Goal: Contribute content

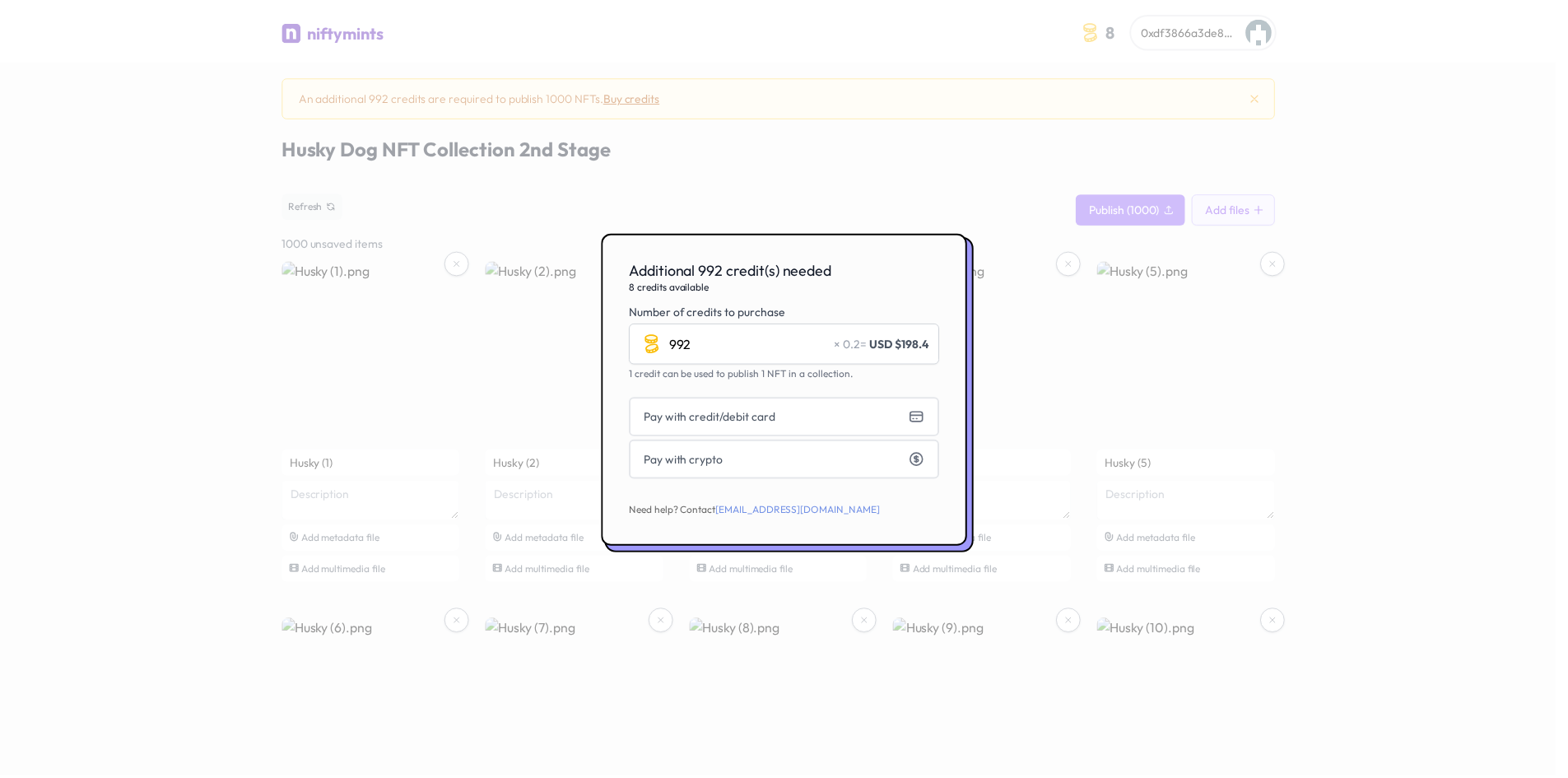
scroll to position [1998, 0]
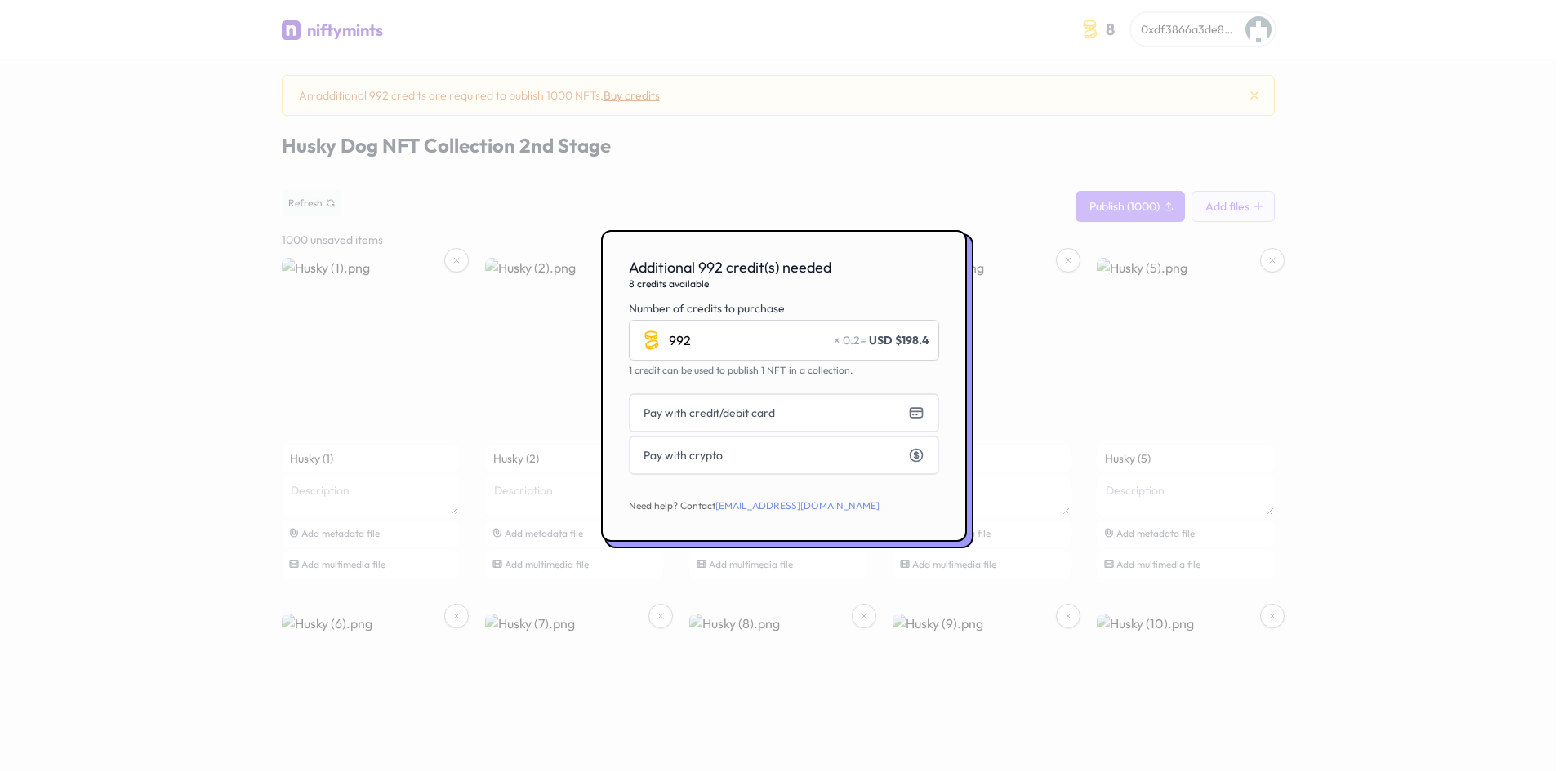
click at [1007, 194] on div at bounding box center [784, 385] width 1568 height 771
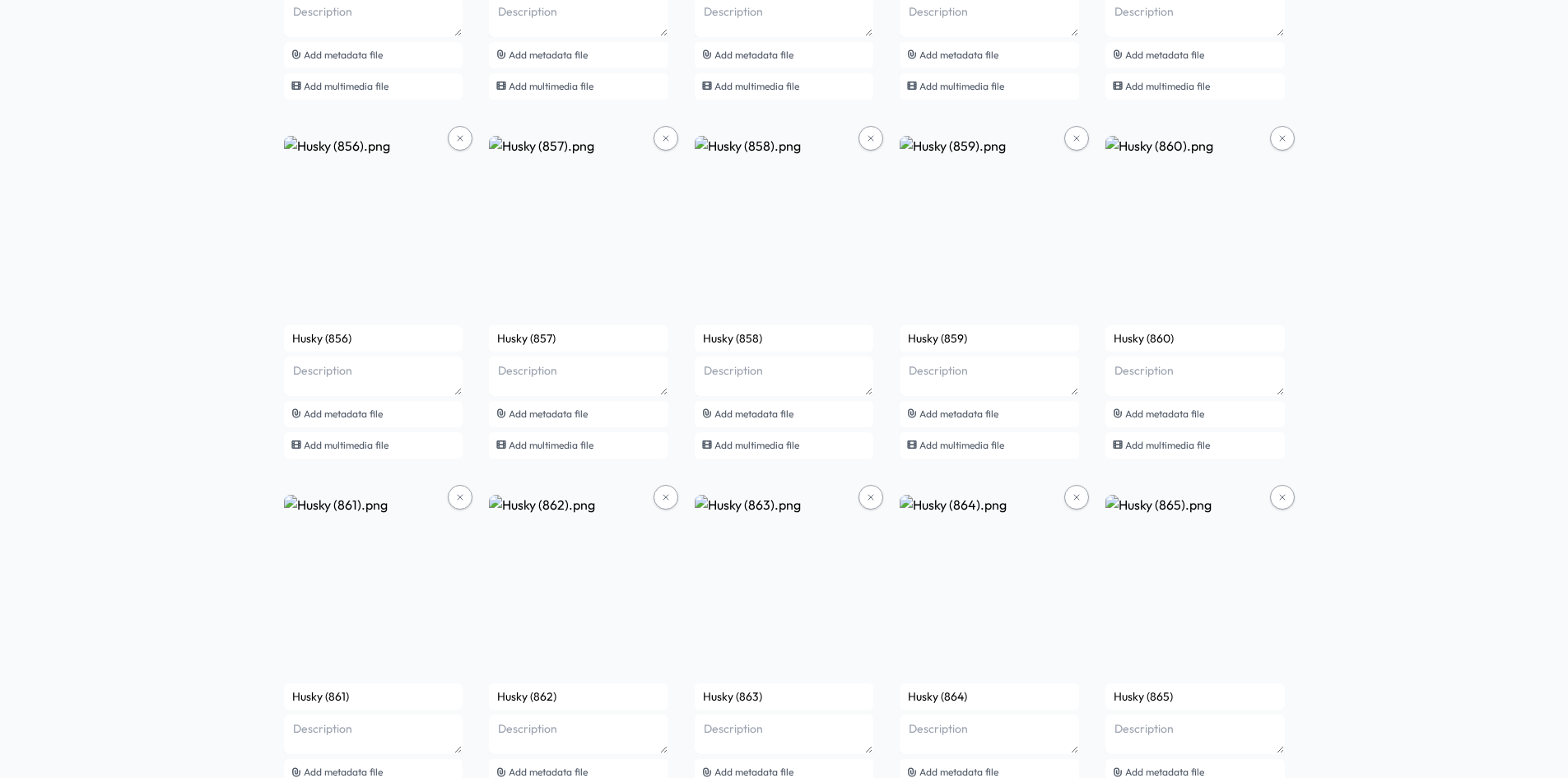
scroll to position [71238, 0]
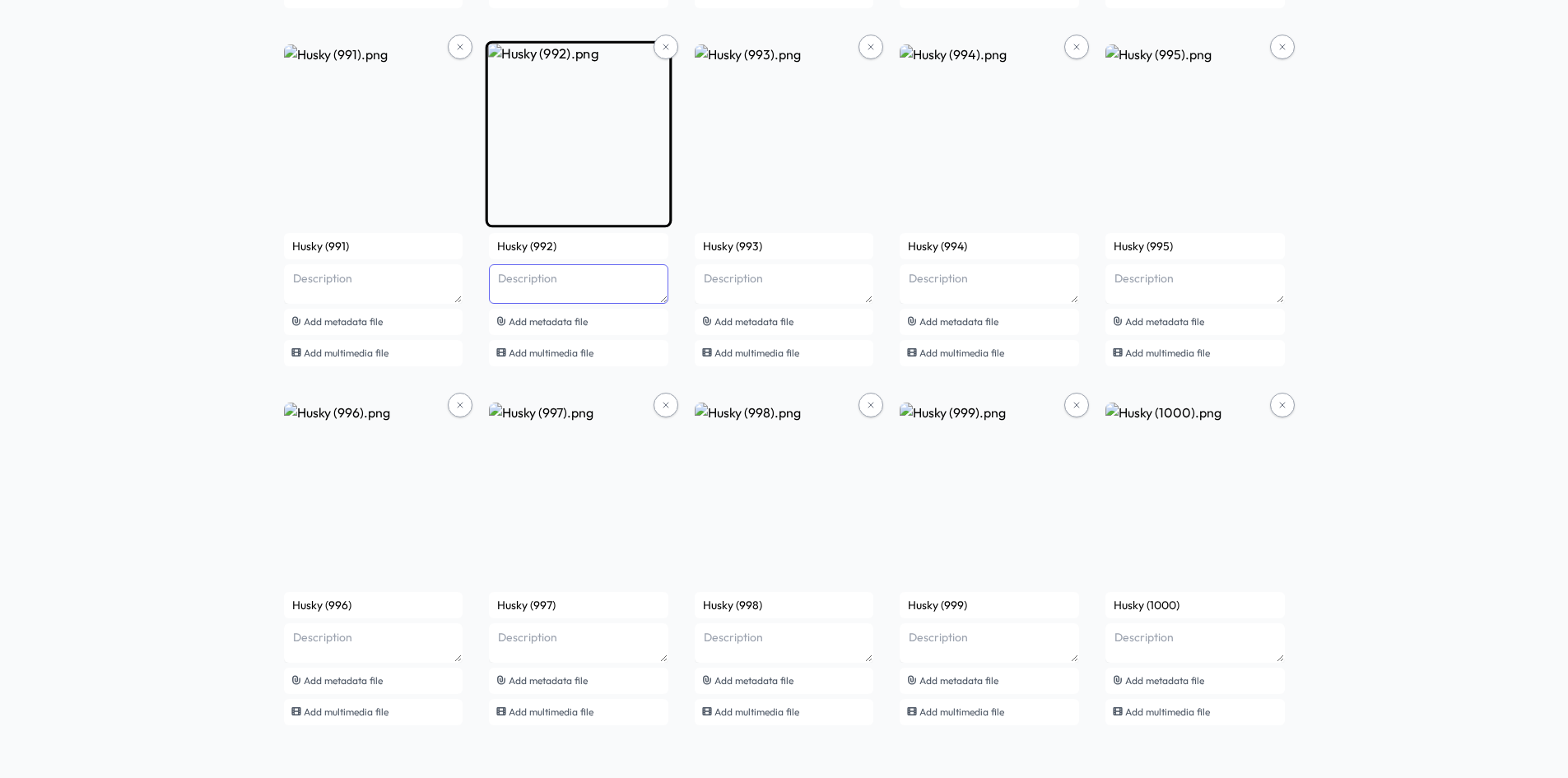
click at [567, 286] on textarea at bounding box center [579, 283] width 180 height 39
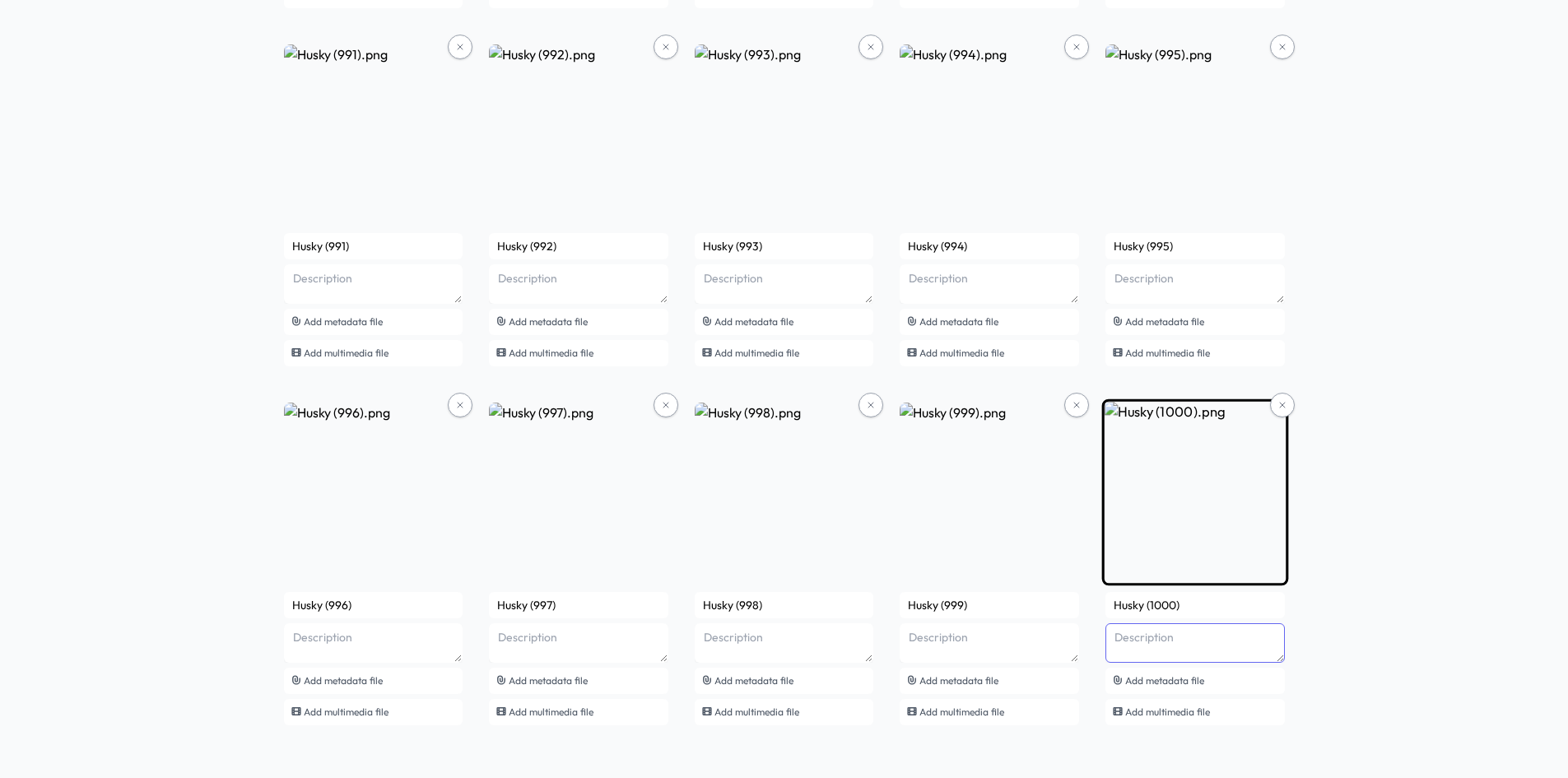
click at [1170, 647] on textarea at bounding box center [1195, 643] width 180 height 39
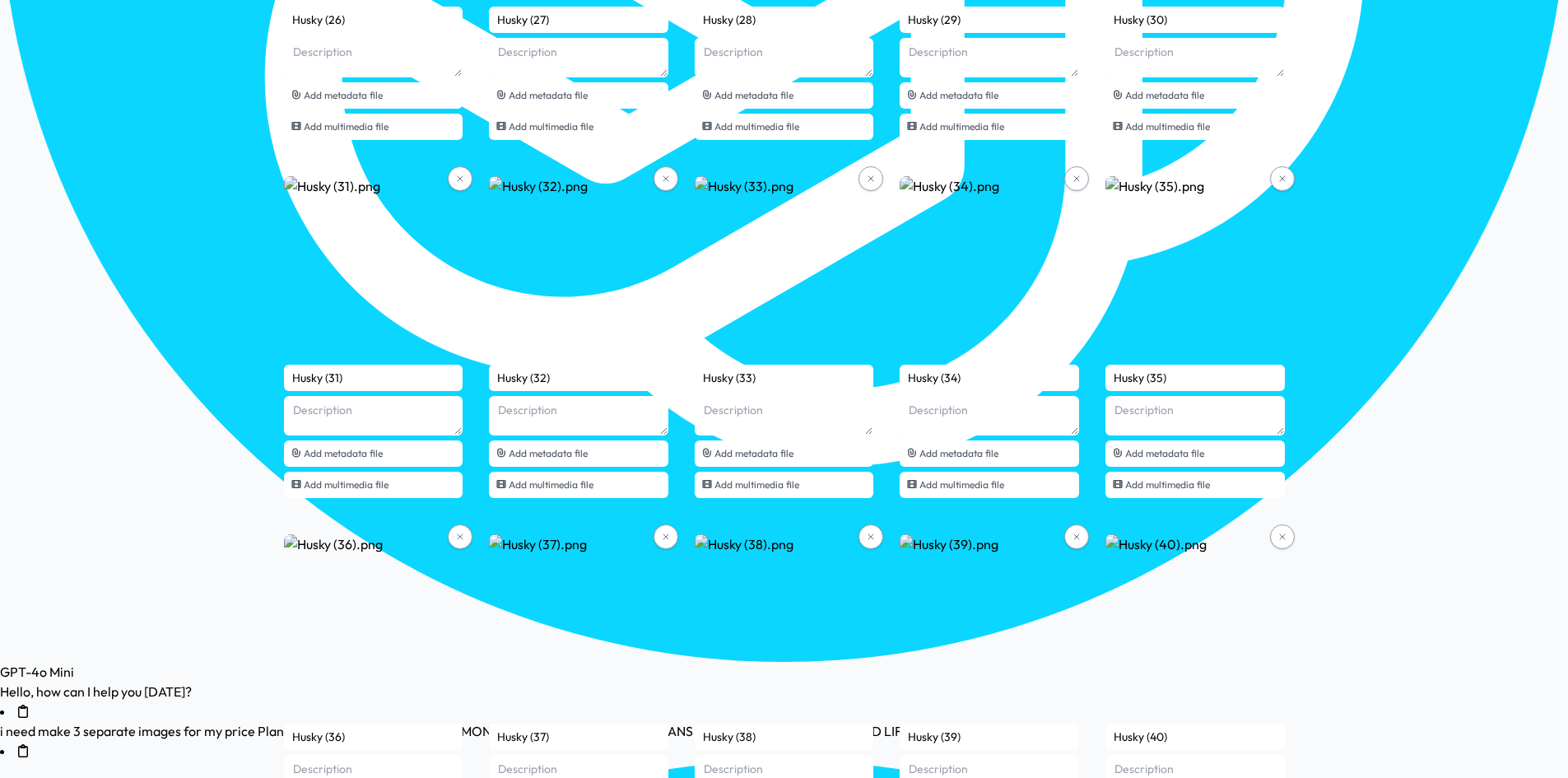
scroll to position [0, 0]
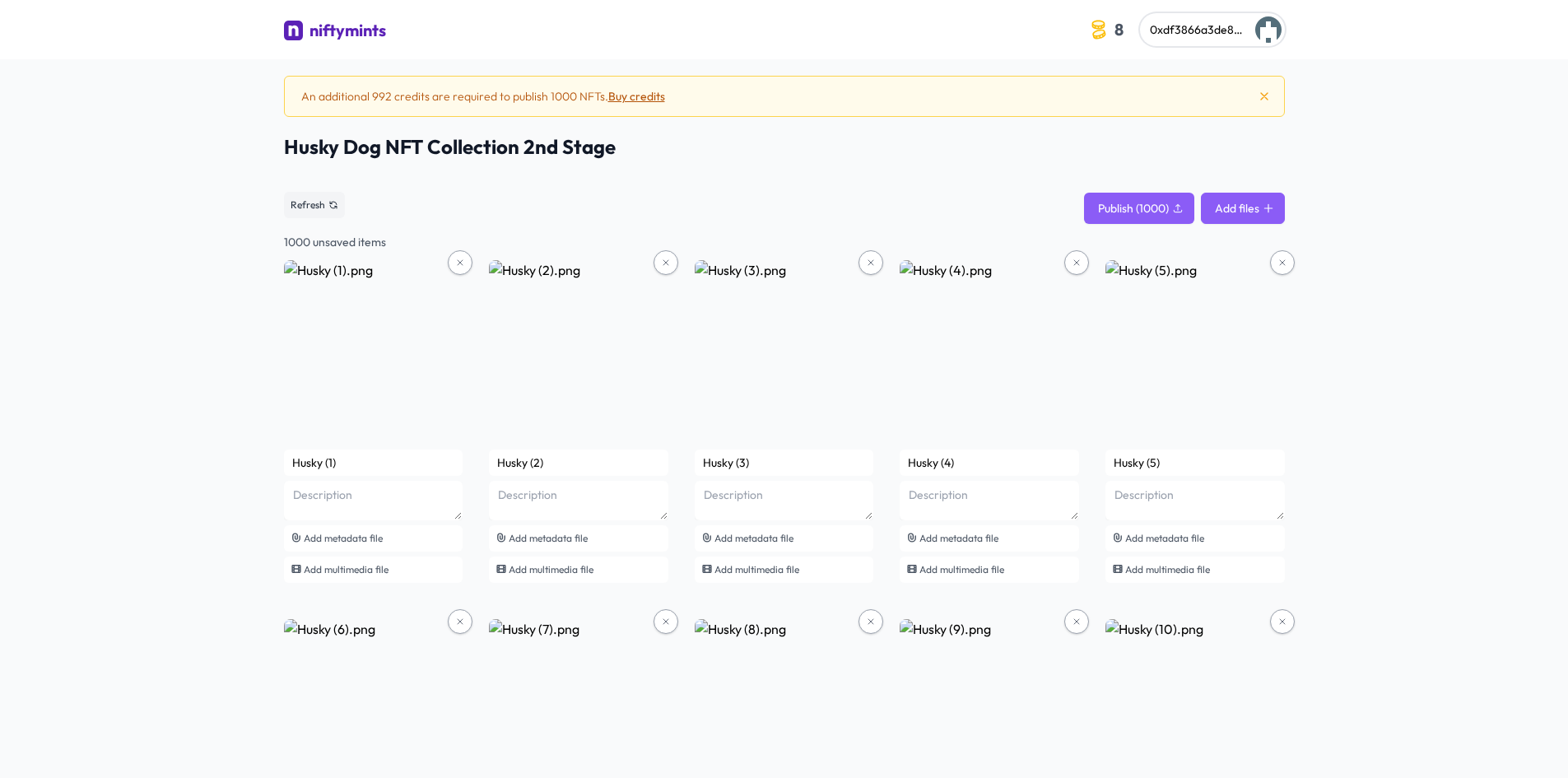
click at [1224, 207] on button "Add files" at bounding box center [1244, 209] width 84 height 32
click at [310, 26] on div "niftymints" at bounding box center [347, 31] width 76 height 23
click at [1242, 207] on button "Add files" at bounding box center [1244, 209] width 84 height 32
click at [1153, 206] on span "Publish (1000)" at bounding box center [1133, 208] width 71 height 17
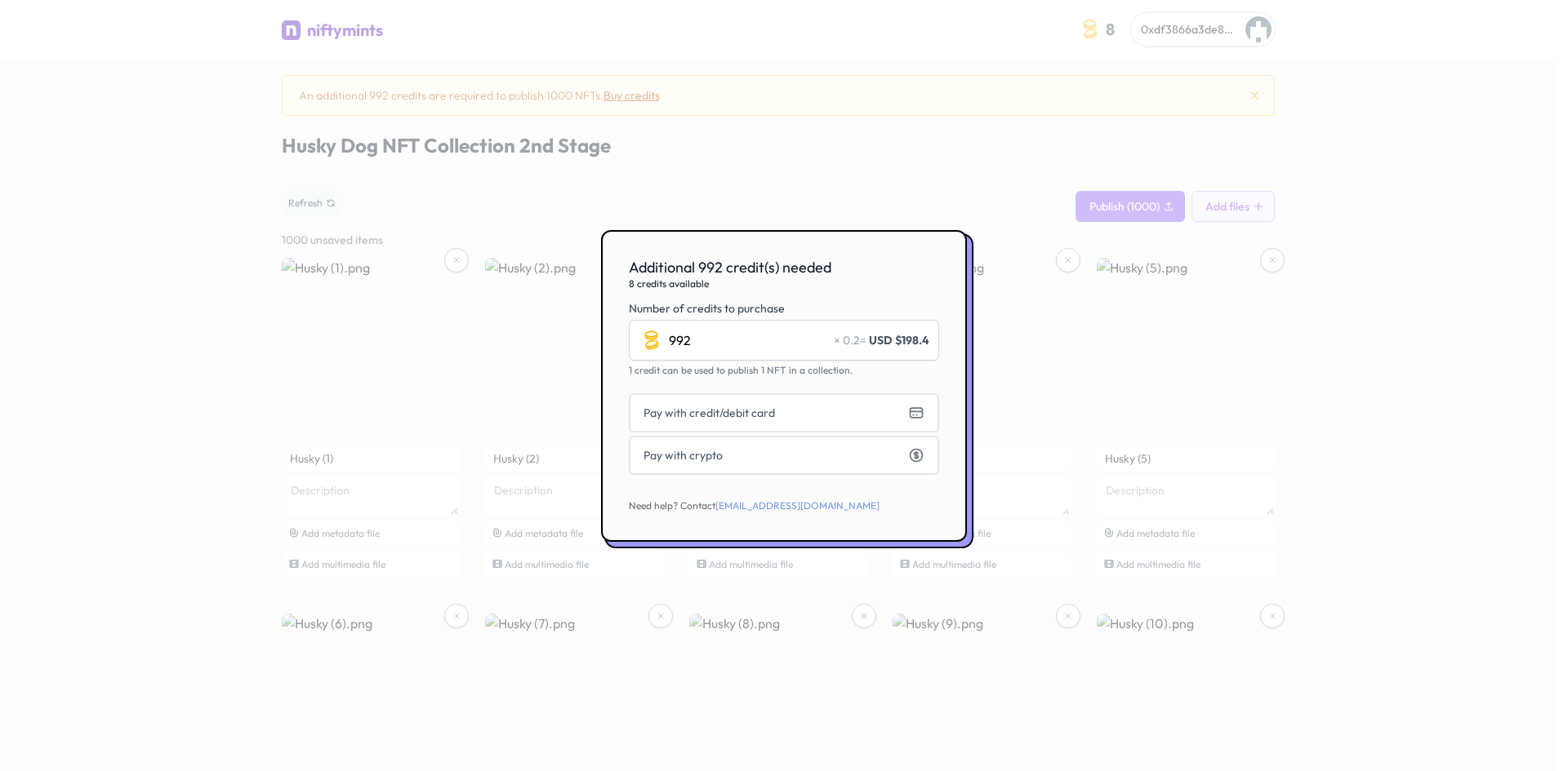
click at [1008, 187] on div at bounding box center [784, 385] width 1568 height 771
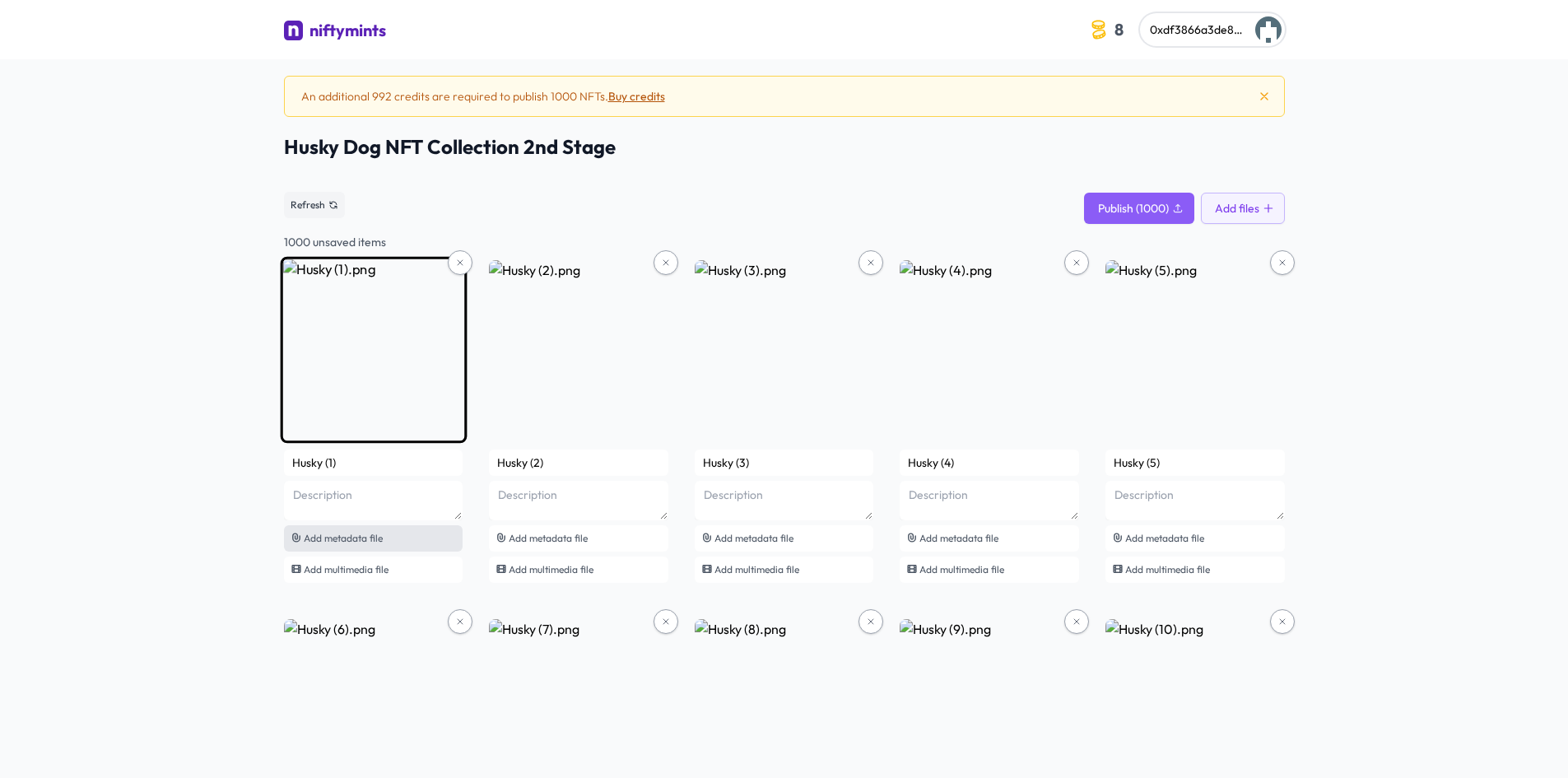
click at [357, 542] on span "Add metadata file" at bounding box center [343, 538] width 79 height 12
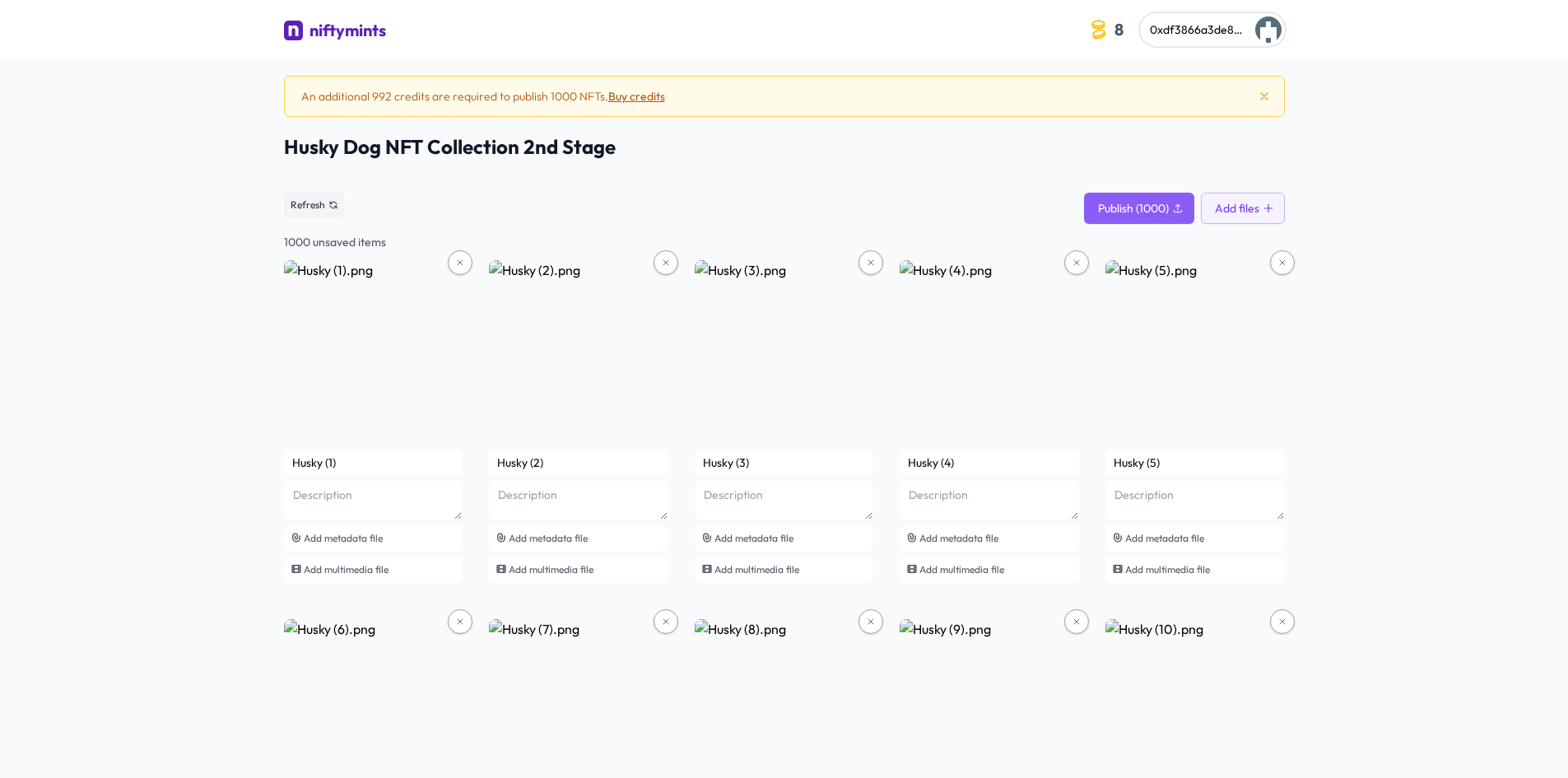
type input "Cyber Husky #1"
type textarea "A cute cartoon husky in a neon cyberpunk city, 50% of each 0.05 ETH sale suppor…"
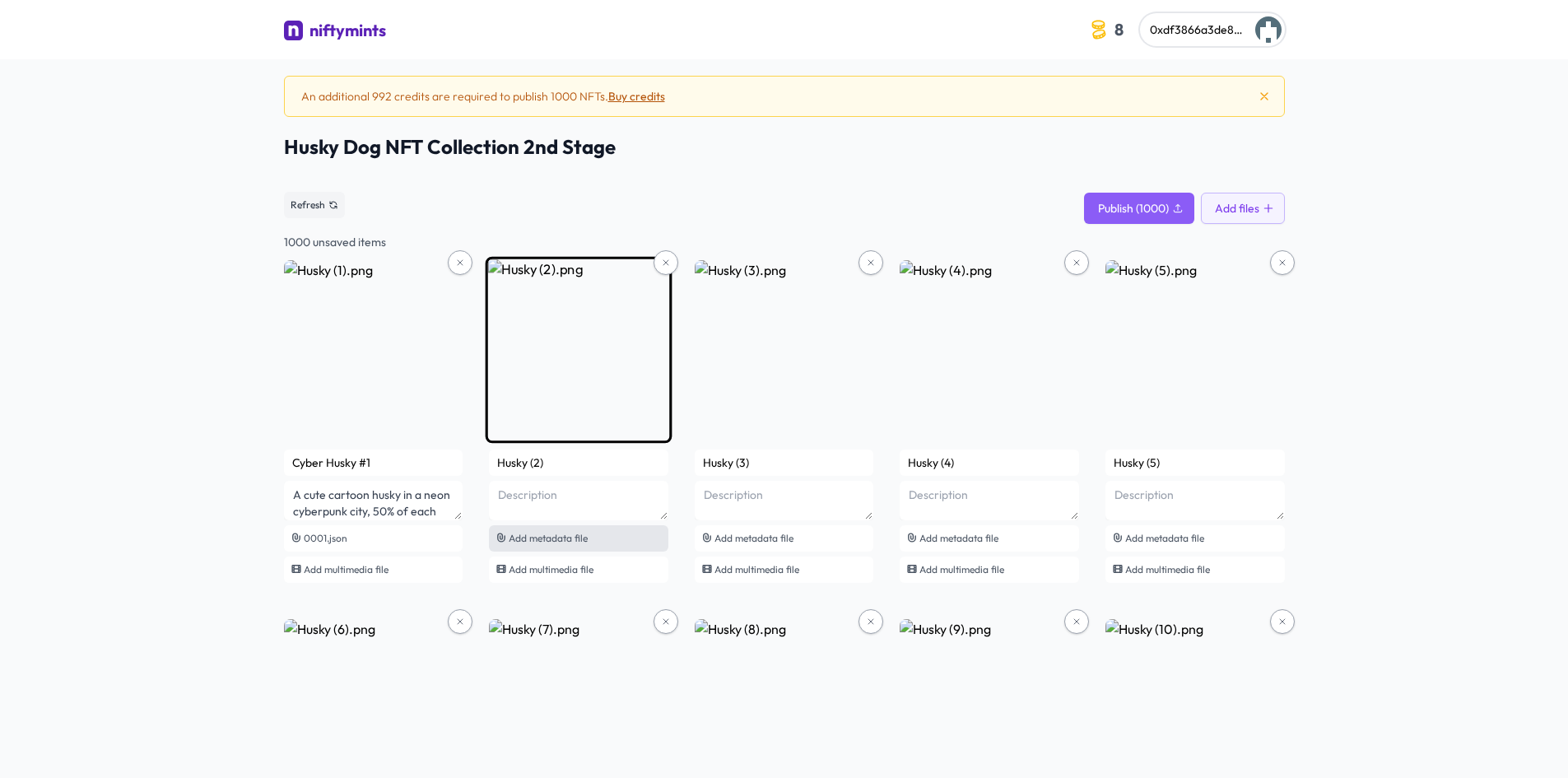
click at [571, 535] on span "Add metadata file" at bounding box center [548, 538] width 79 height 12
type input "Cyber Husky #2"
type textarea "A cute cartoon husky in a neon cyberpunk city, 50% of each 0.05 ETH sale suppor…"
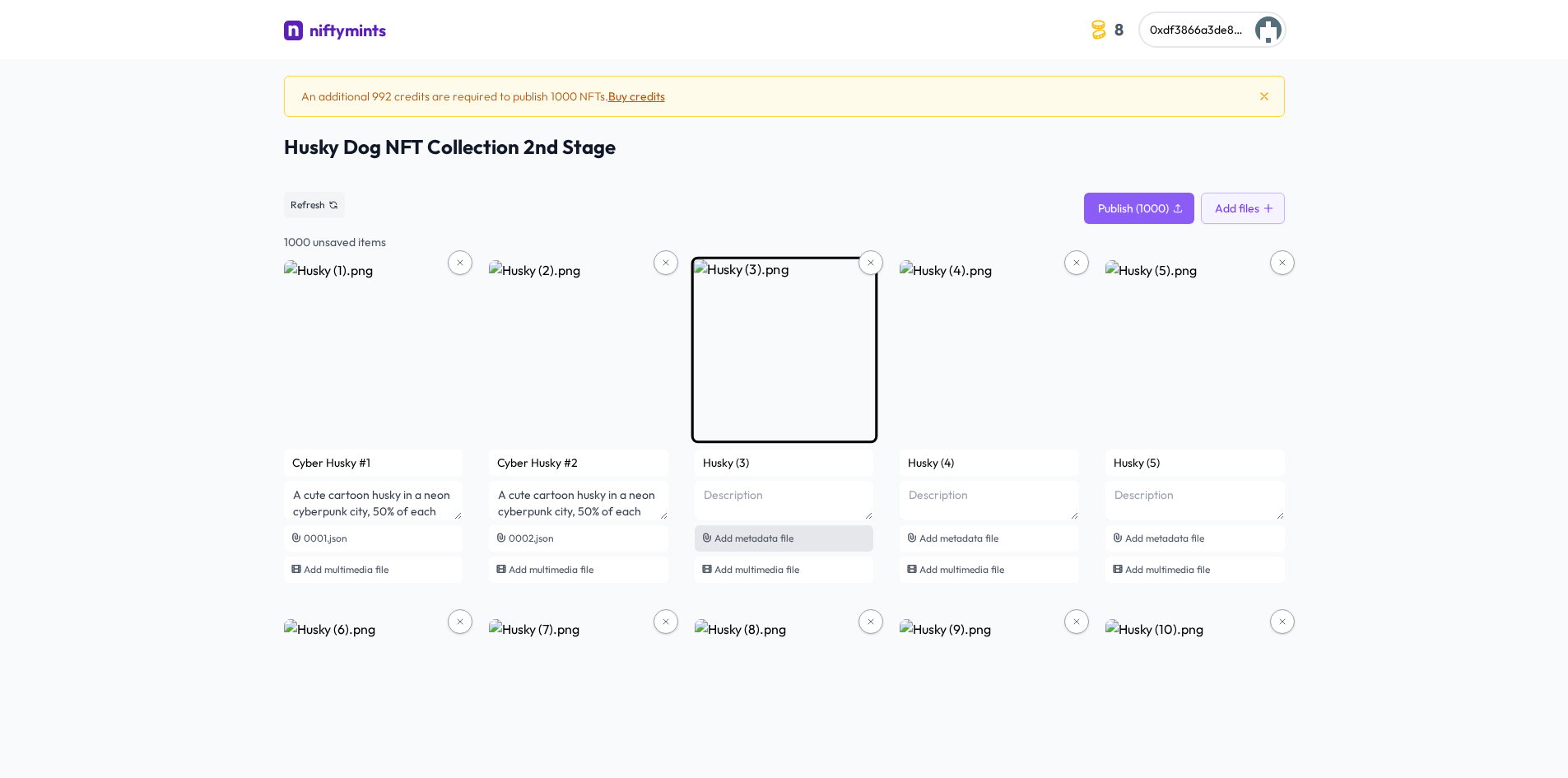
click at [753, 533] on span "Add metadata file" at bounding box center [754, 538] width 79 height 12
type input "Cyber Husky #3"
type textarea "A cute cartoon husky in a neon cyberpunk city, 50% of each 0.05 ETH sale suppor…"
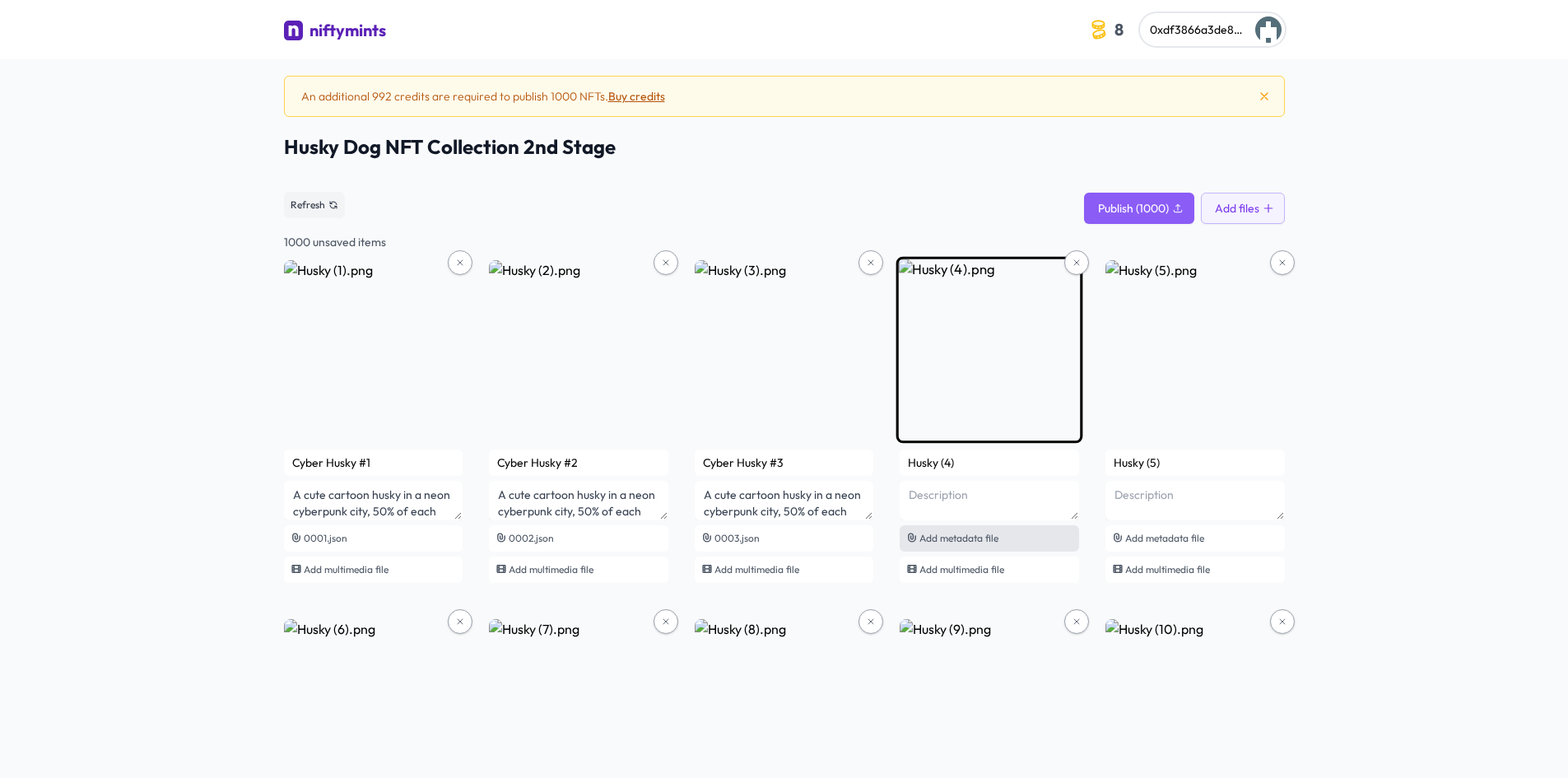
click at [912, 535] on icon at bounding box center [912, 537] width 11 height 11
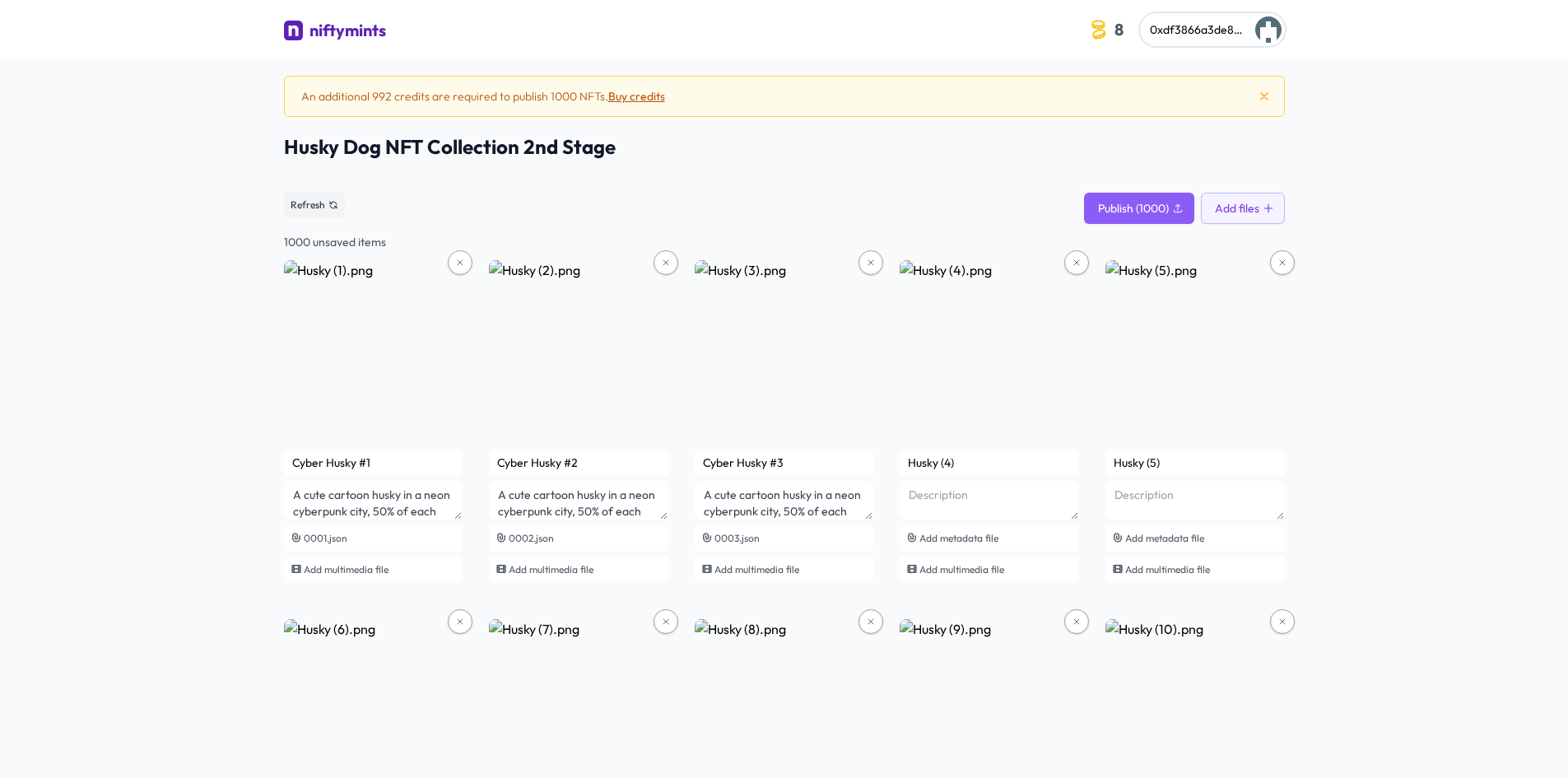
type input "Cyber Husky #4"
type textarea "A cute cartoon husky in a neon cyberpunk city, 50% of each 0.05 ETH sale suppor…"
